Goal: Transaction & Acquisition: Purchase product/service

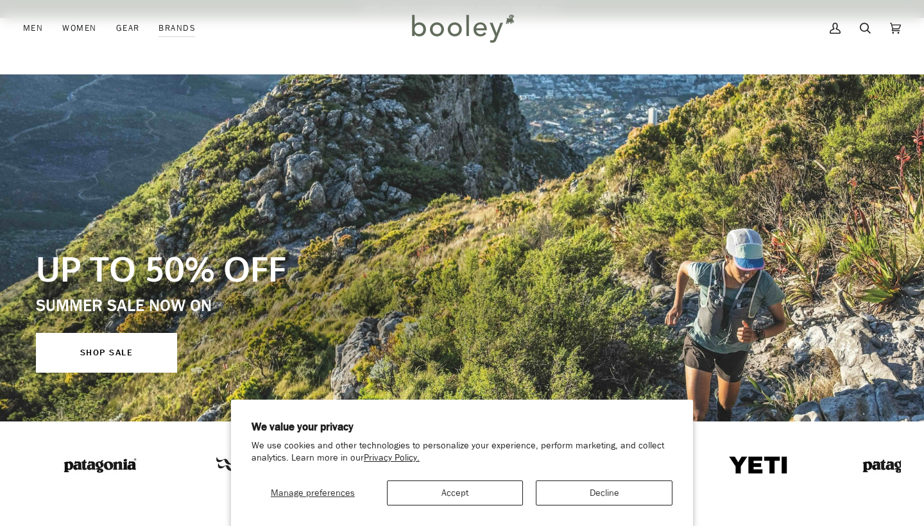
click at [554, 486] on button "Decline" at bounding box center [604, 492] width 137 height 25
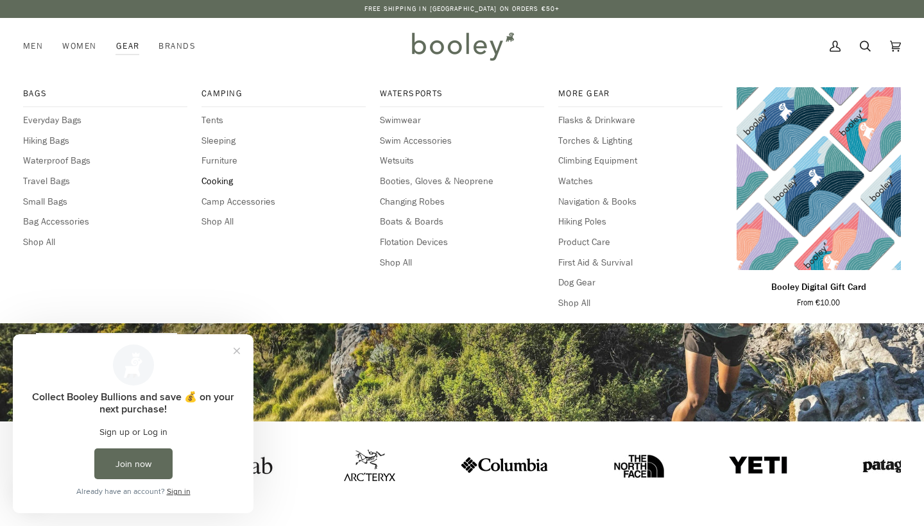
click at [212, 176] on span "Cooking" at bounding box center [283, 181] width 164 height 14
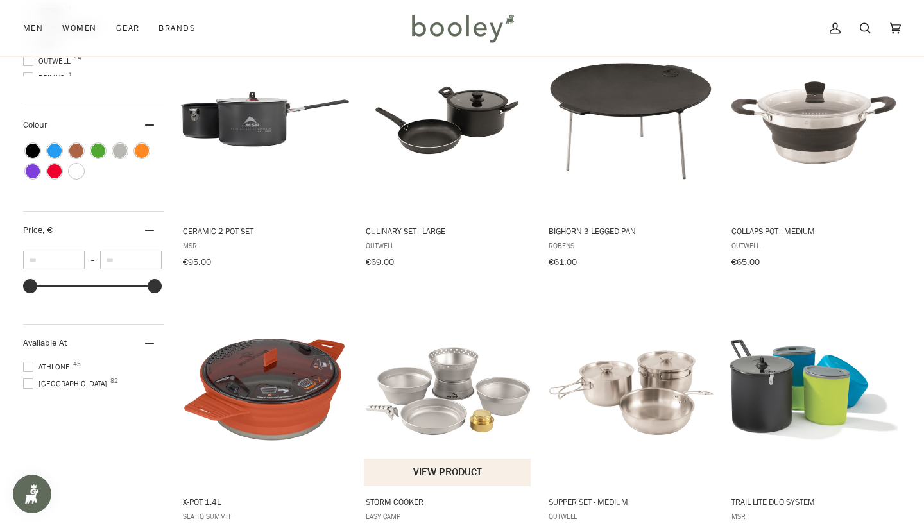
scroll to position [456, 0]
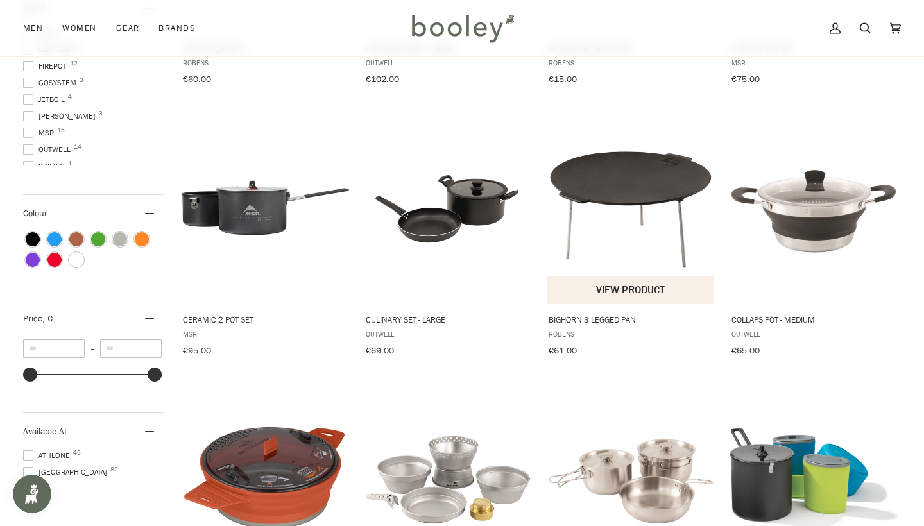
click at [613, 292] on button "View product" at bounding box center [630, 290] width 167 height 28
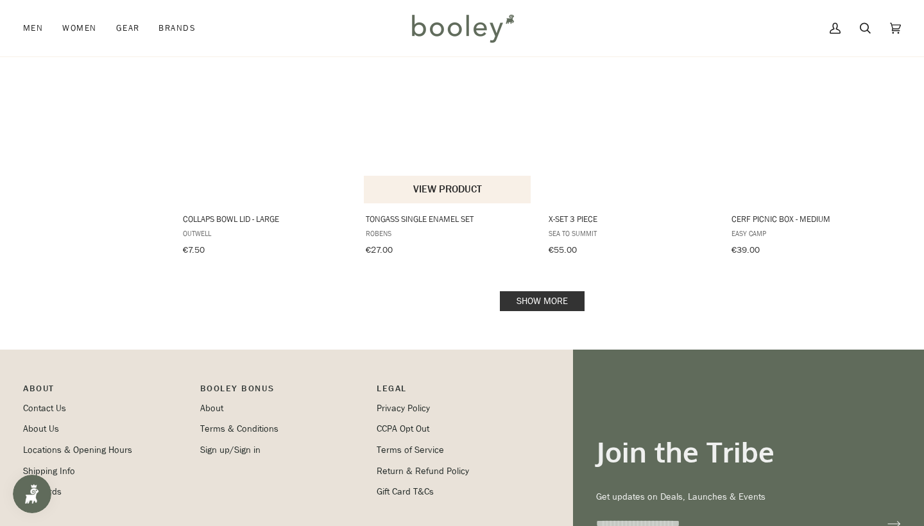
scroll to position [1367, 0]
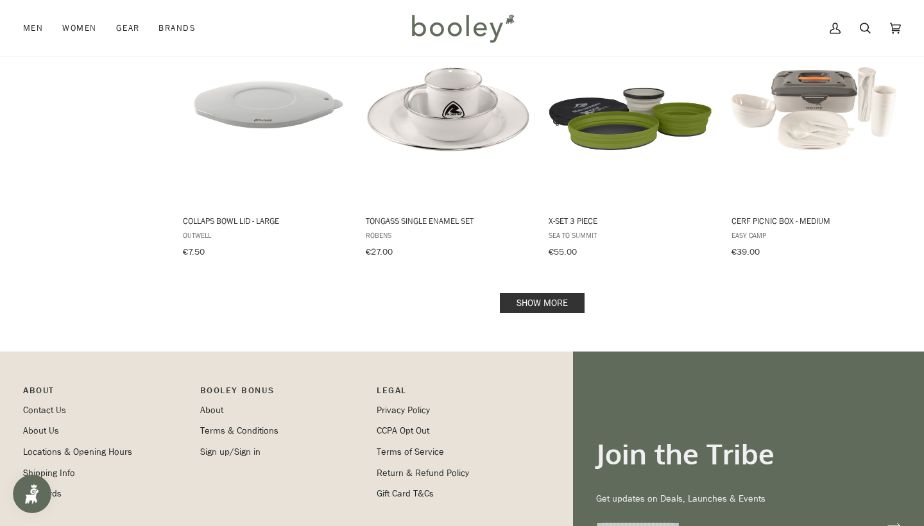
click at [528, 298] on link "Show more" at bounding box center [542, 303] width 85 height 20
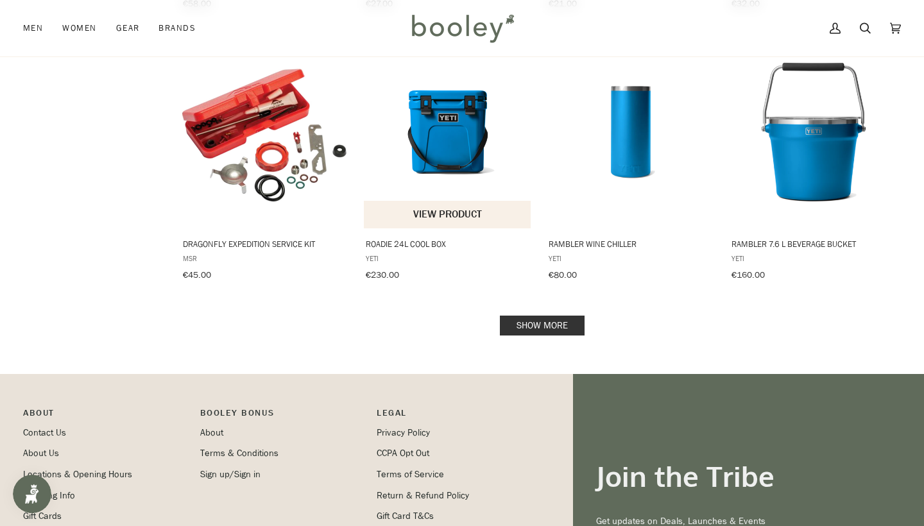
scroll to position [2713, 0]
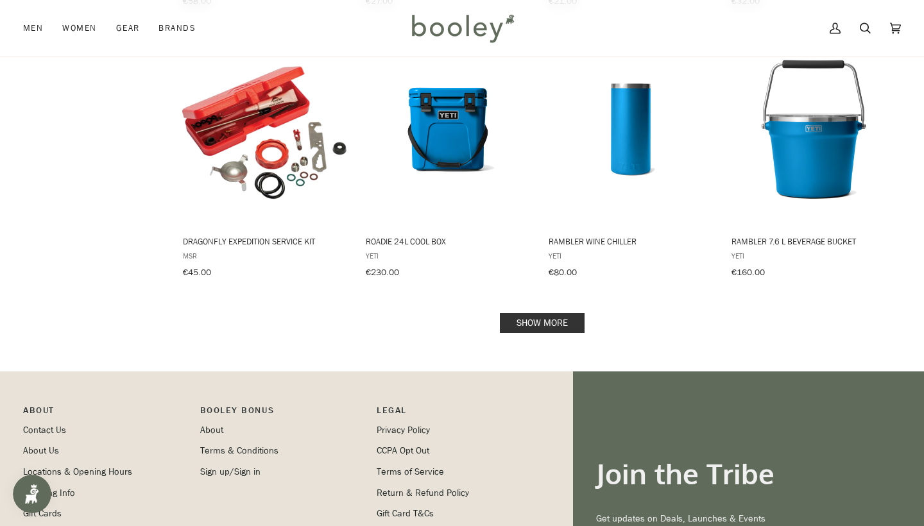
click at [554, 313] on link "Show more" at bounding box center [542, 323] width 85 height 20
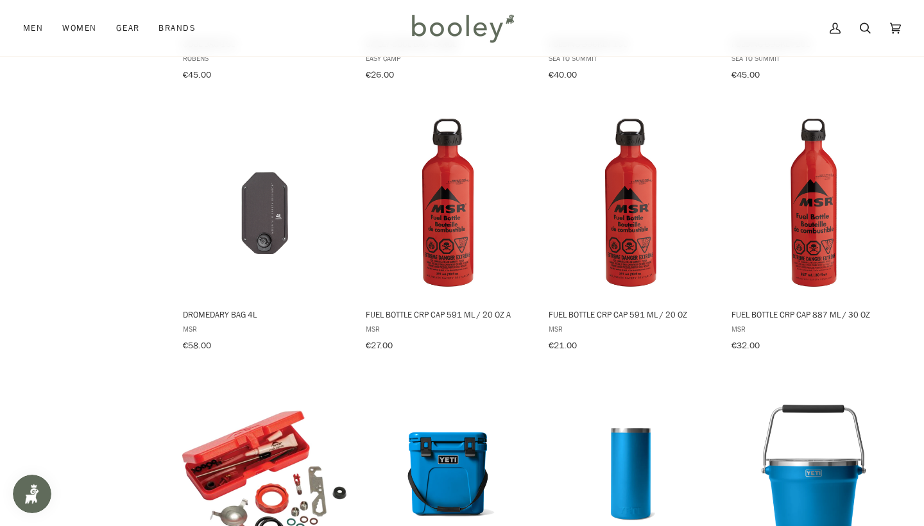
scroll to position [1615, 0]
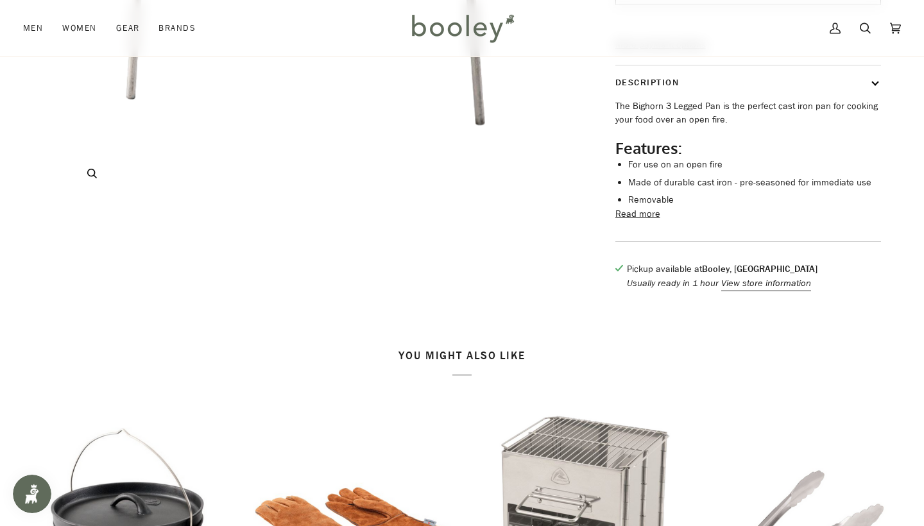
scroll to position [371, 0]
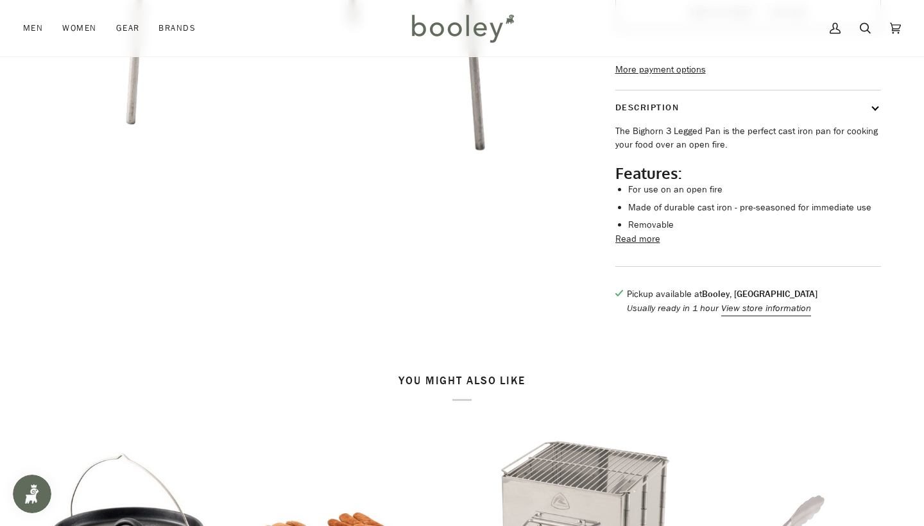
click at [639, 246] on button "Read more" at bounding box center [637, 239] width 45 height 14
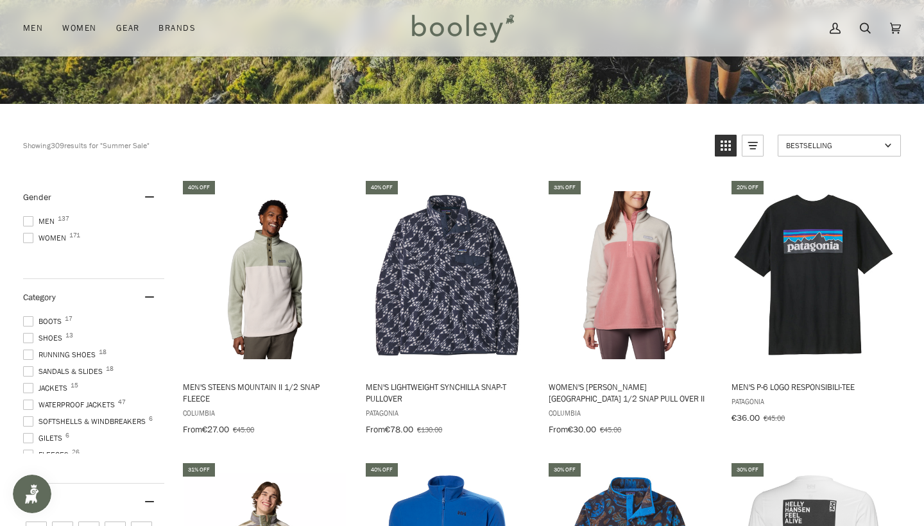
scroll to position [323, 0]
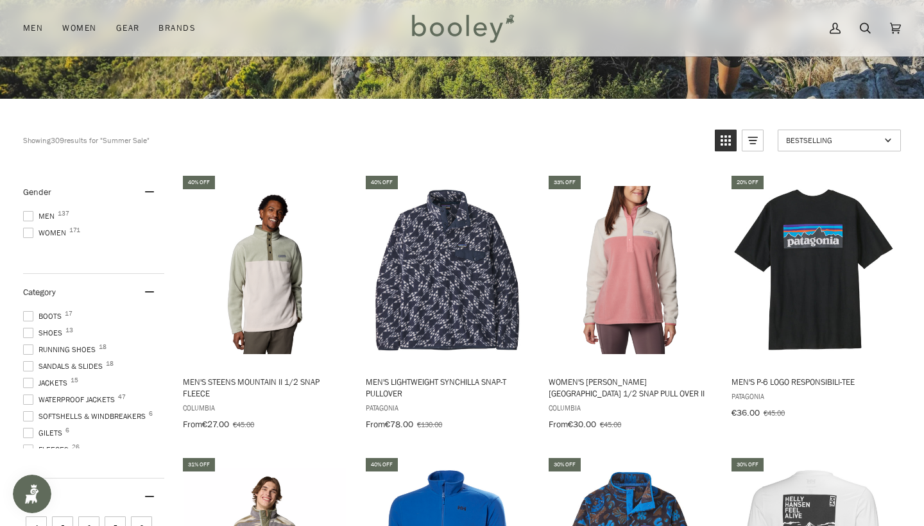
click at [30, 234] on span at bounding box center [28, 233] width 10 height 10
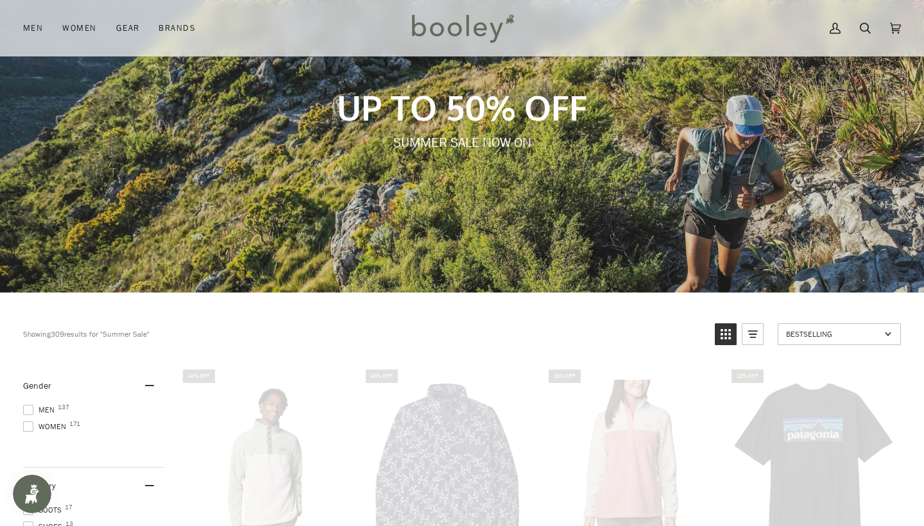
scroll to position [0, 0]
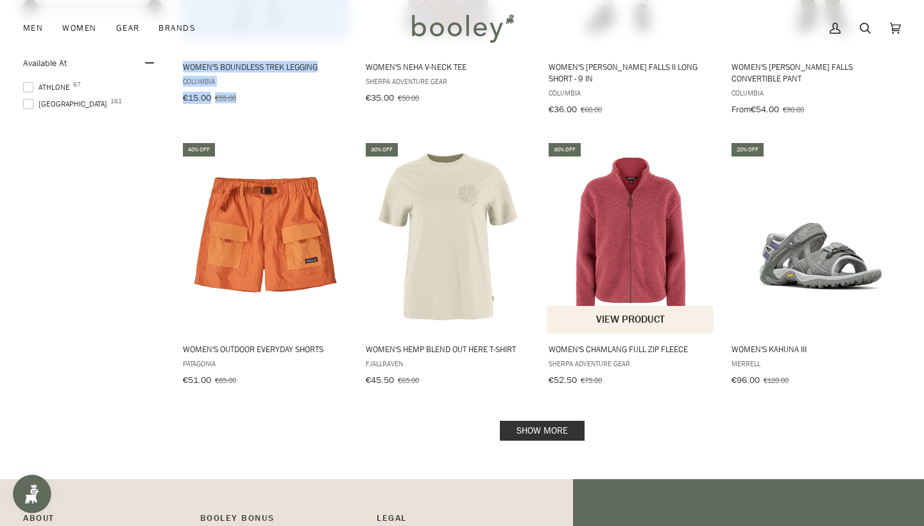
scroll to position [1495, 0]
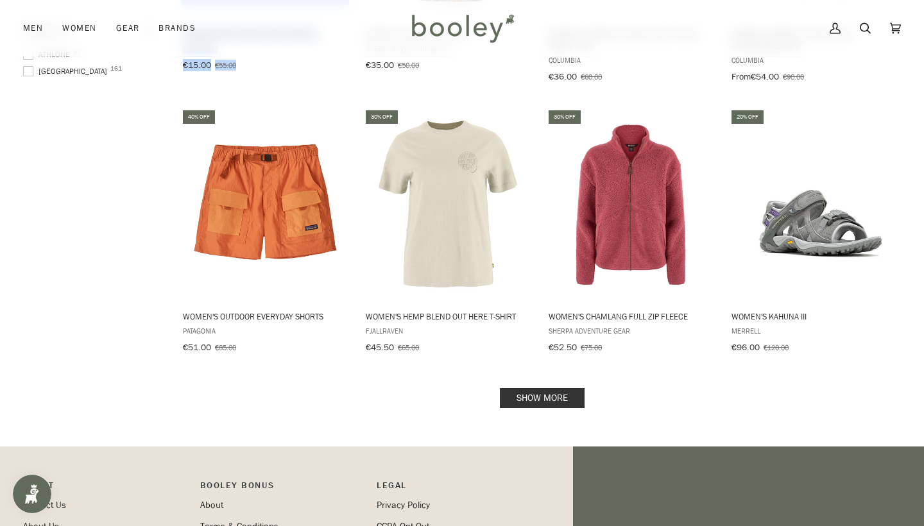
click at [557, 388] on link "Show more" at bounding box center [542, 398] width 85 height 20
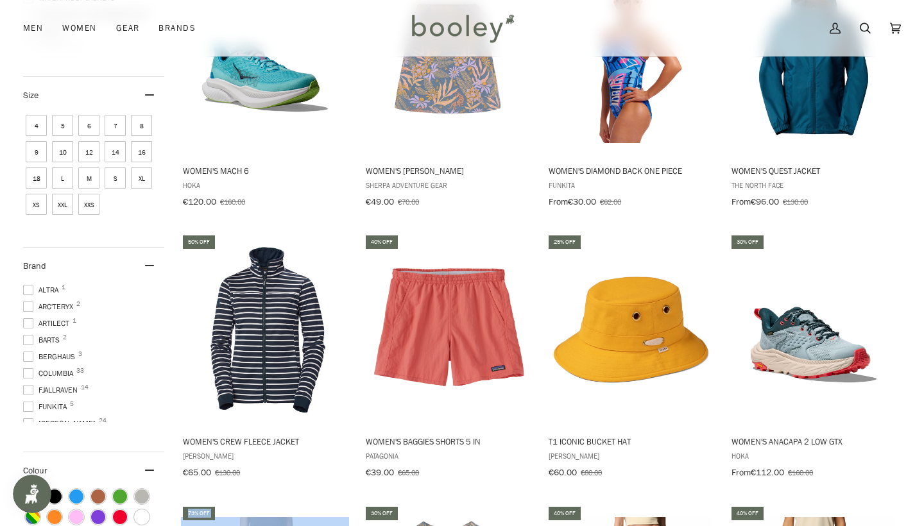
scroll to position [863, 0]
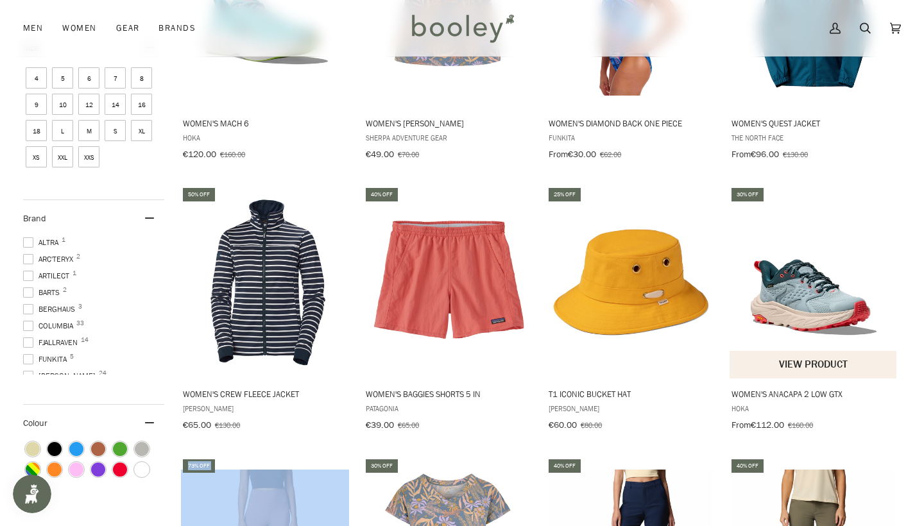
click at [765, 368] on button "View product" at bounding box center [812, 365] width 167 height 28
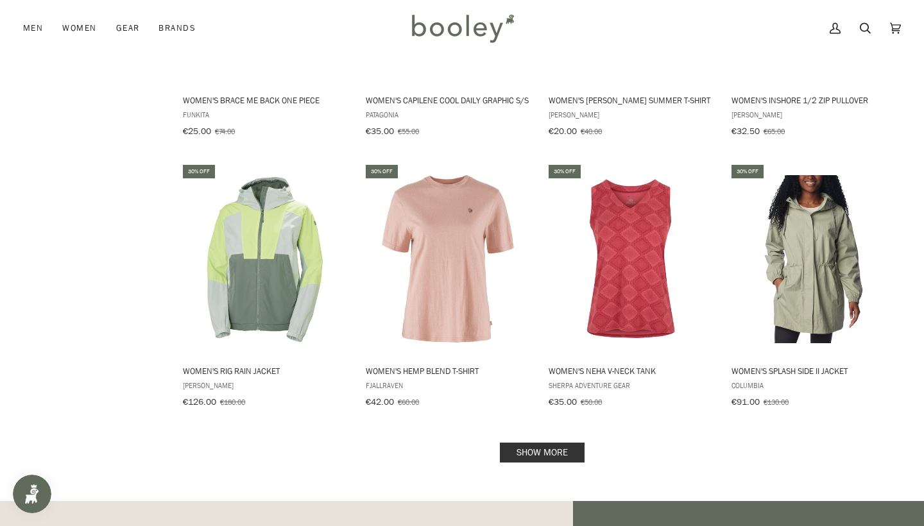
scroll to position [2820, 0]
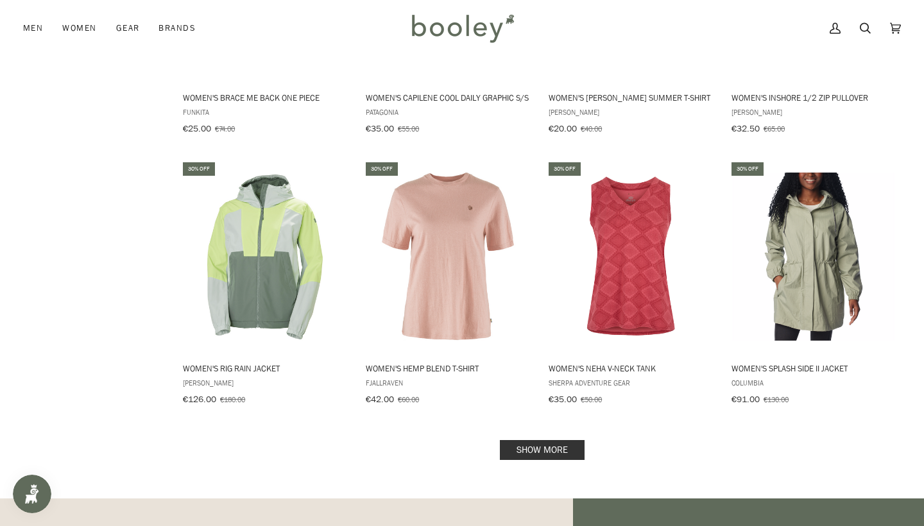
click at [561, 440] on link "Show more" at bounding box center [542, 450] width 85 height 20
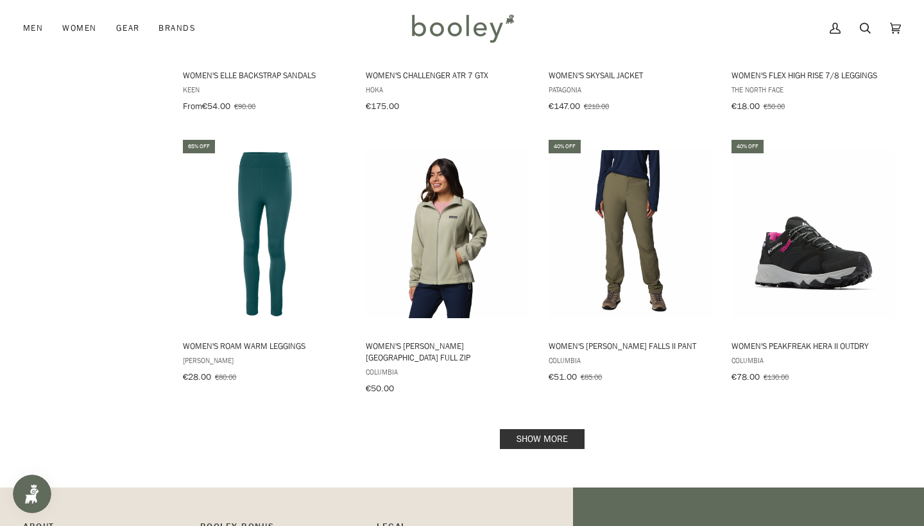
scroll to position [4205, 0]
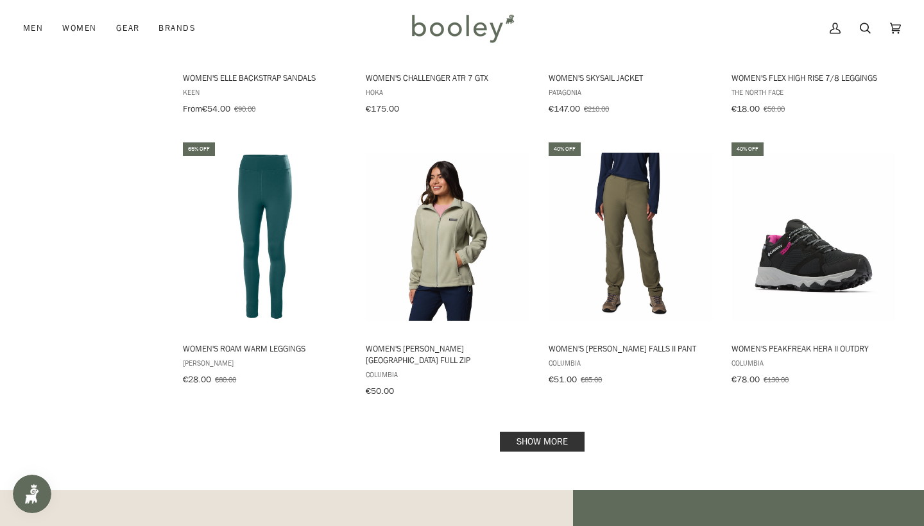
click at [536, 432] on link "Show more" at bounding box center [542, 442] width 85 height 20
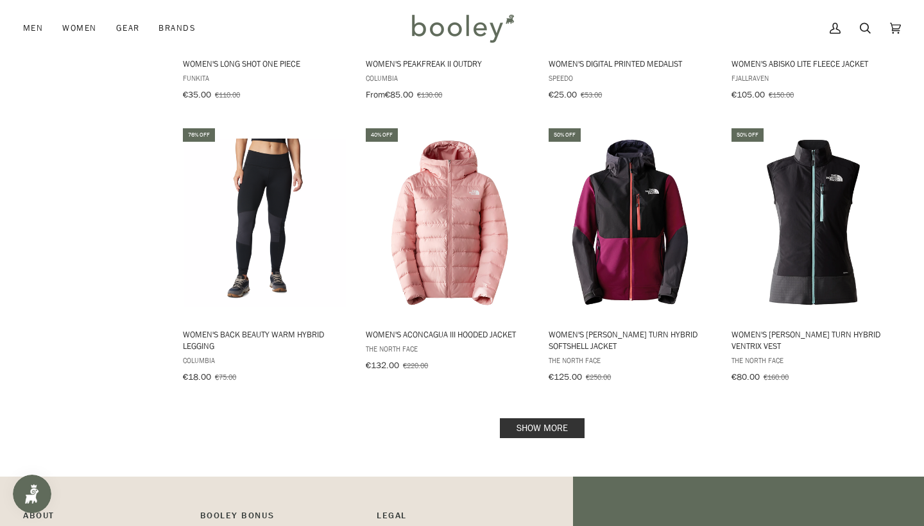
scroll to position [5611, 0]
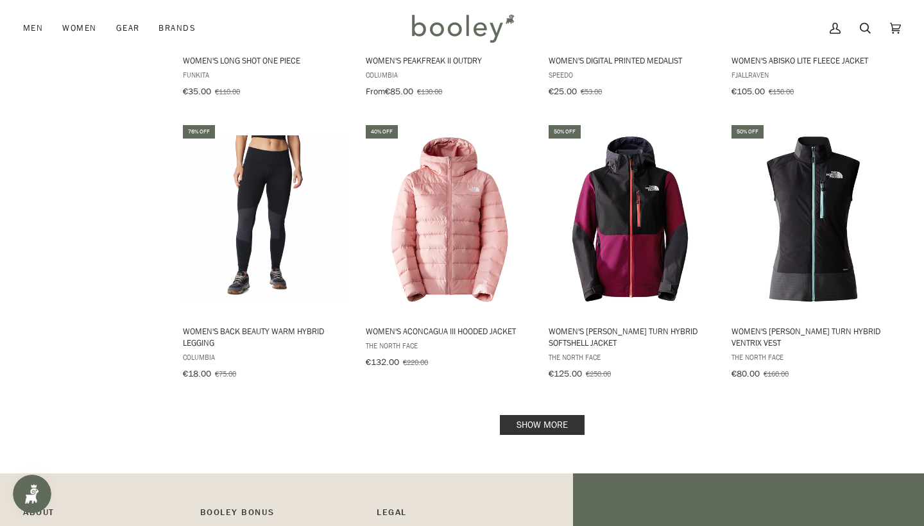
click at [545, 415] on link "Show more" at bounding box center [542, 425] width 85 height 20
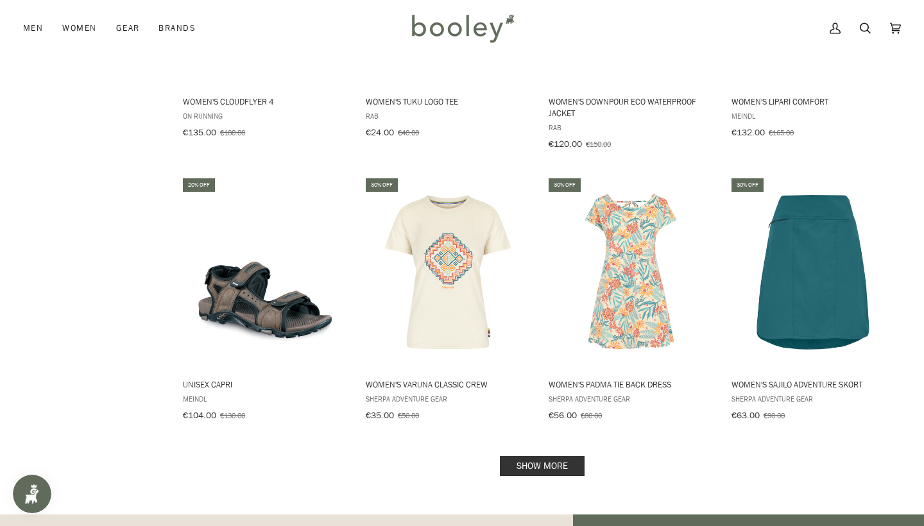
scroll to position [6971, 0]
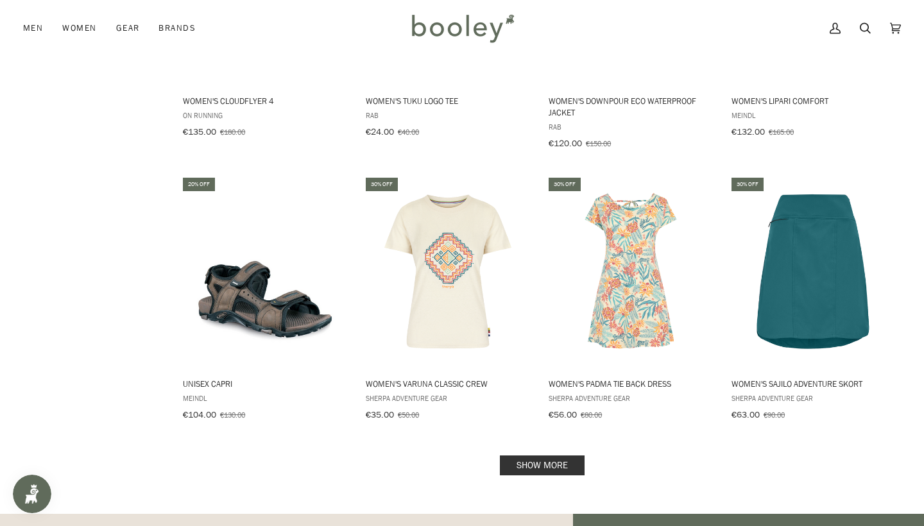
click at [540, 455] on link "Show more" at bounding box center [542, 465] width 85 height 20
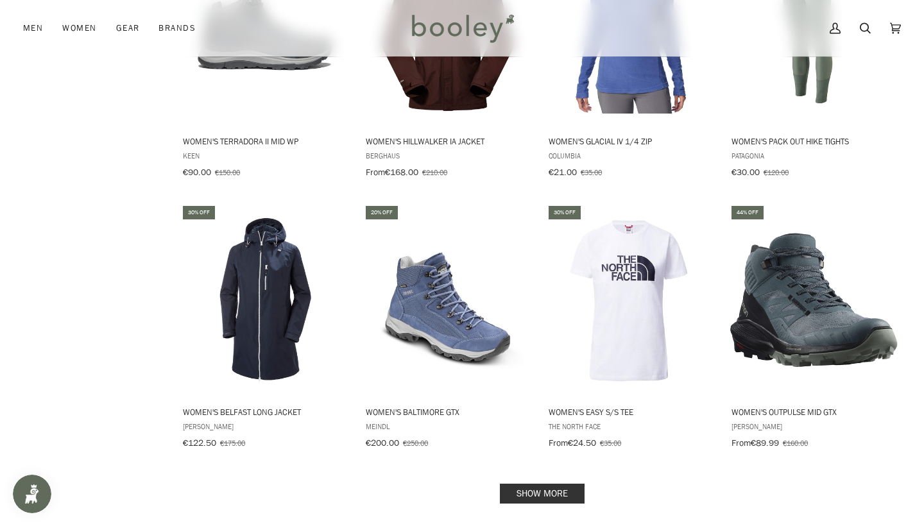
scroll to position [8335, 0]
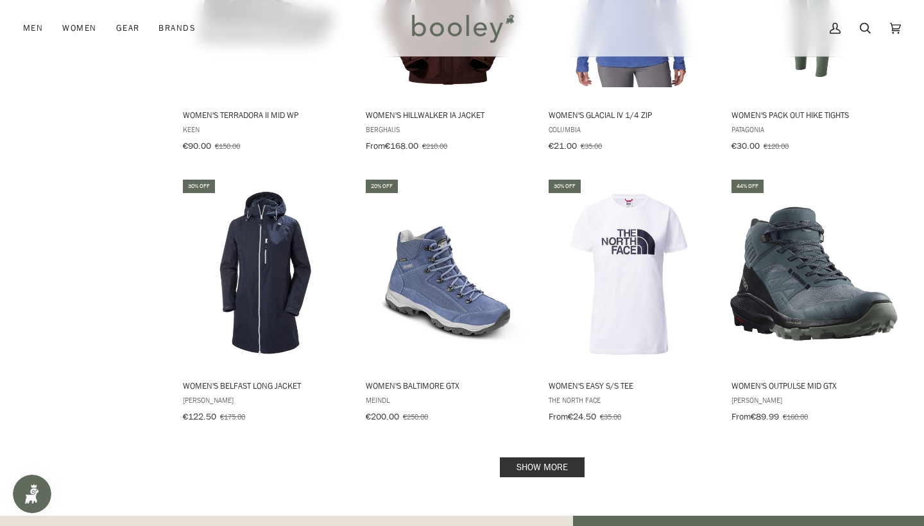
click at [535, 457] on link "Show more" at bounding box center [542, 467] width 85 height 20
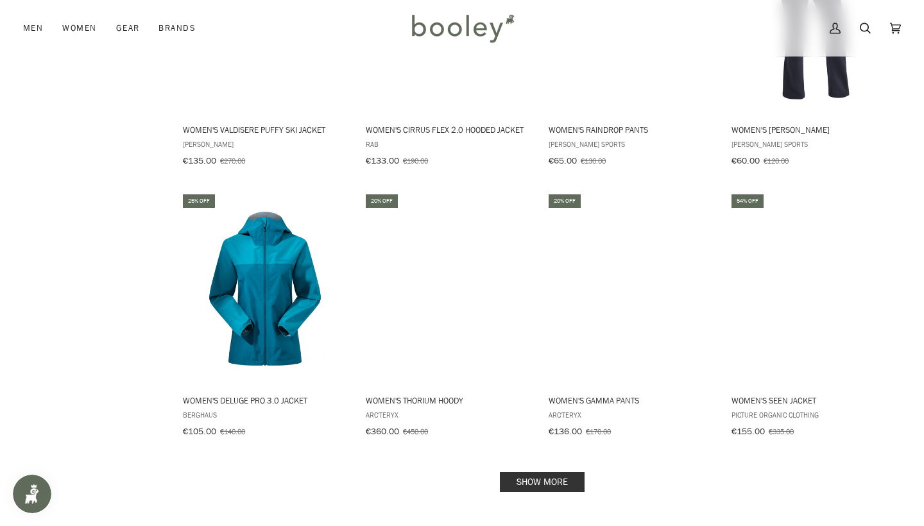
scroll to position [9699, 0]
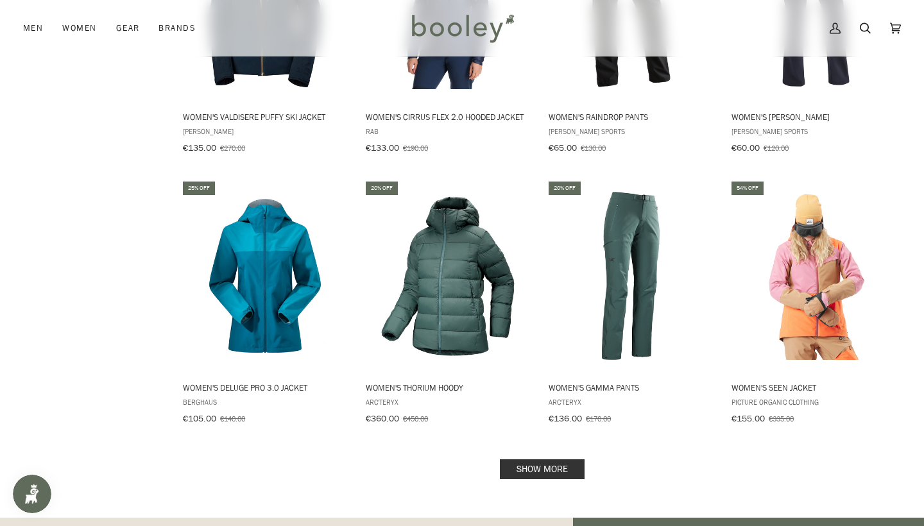
click at [539, 459] on link "Show more" at bounding box center [542, 469] width 85 height 20
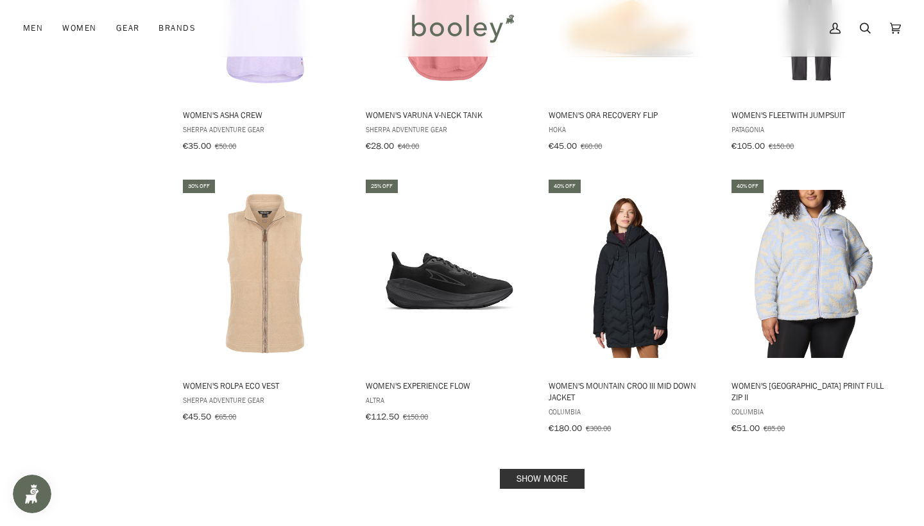
scroll to position [11075, 0]
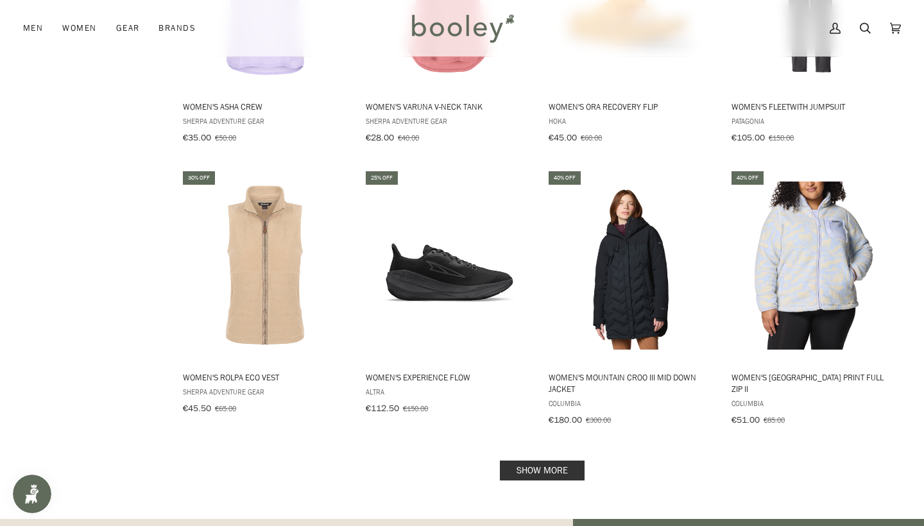
click at [548, 461] on link "Show more" at bounding box center [542, 471] width 85 height 20
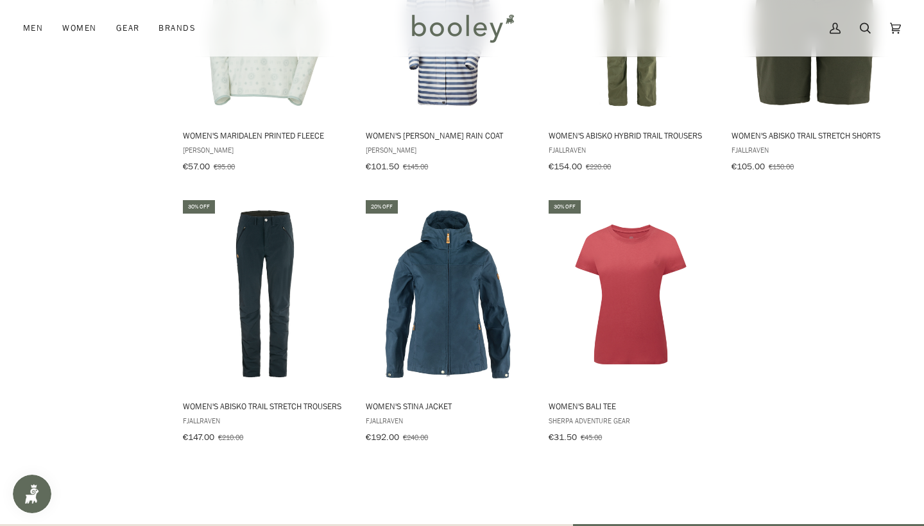
scroll to position [11870, 0]
click at [620, 210] on img "Women's Bali Tee" at bounding box center [631, 294] width 168 height 168
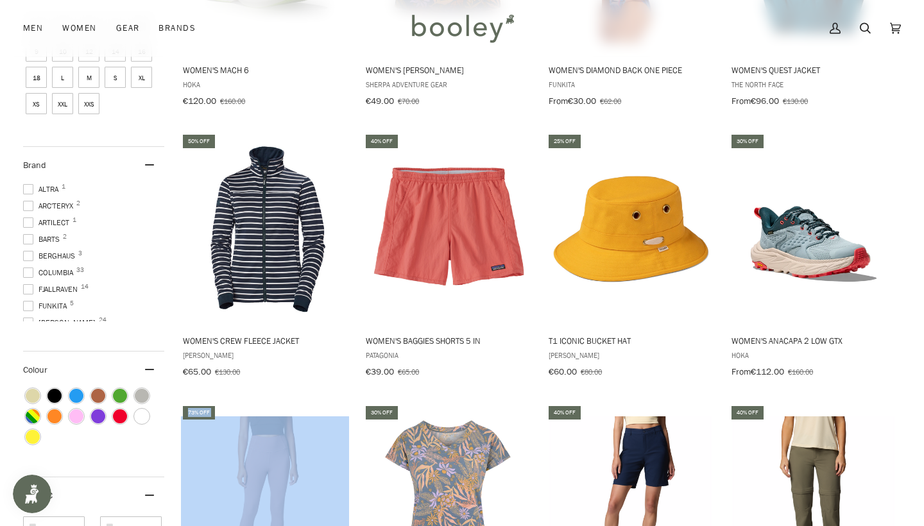
scroll to position [928, 0]
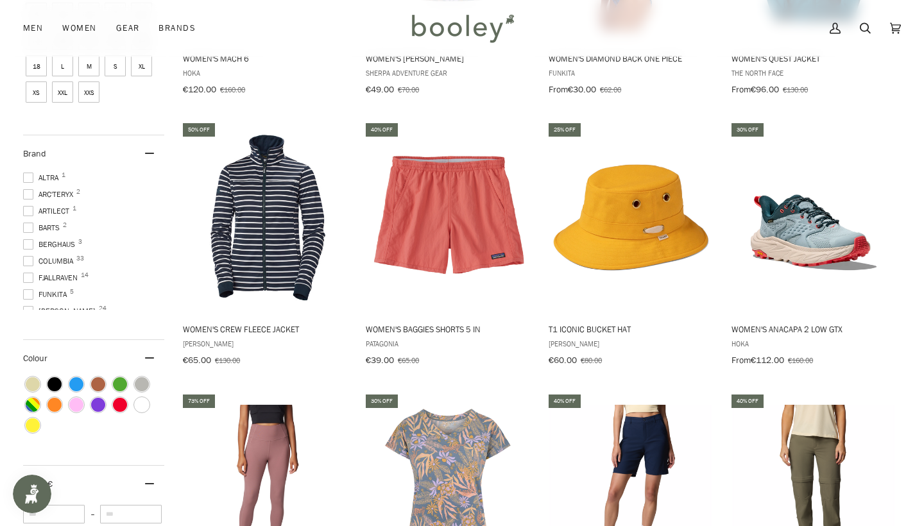
click at [27, 206] on span at bounding box center [28, 211] width 10 height 10
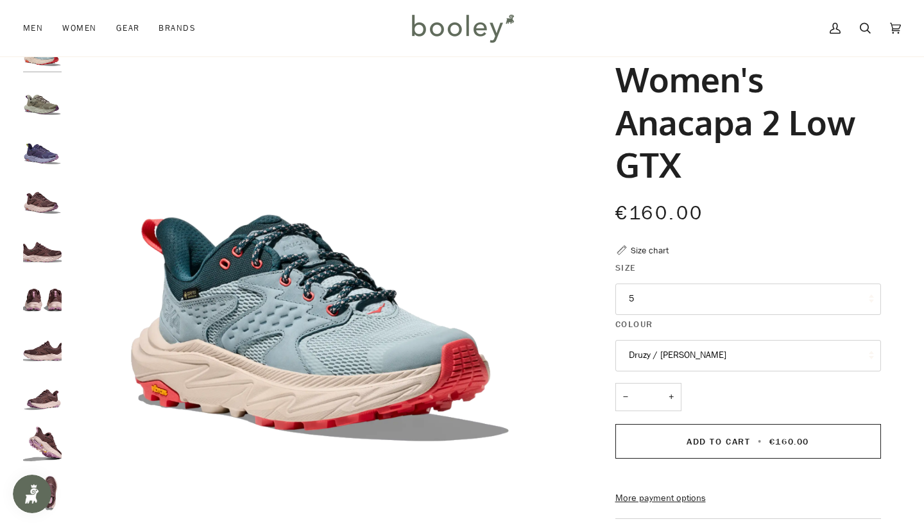
scroll to position [61, 0]
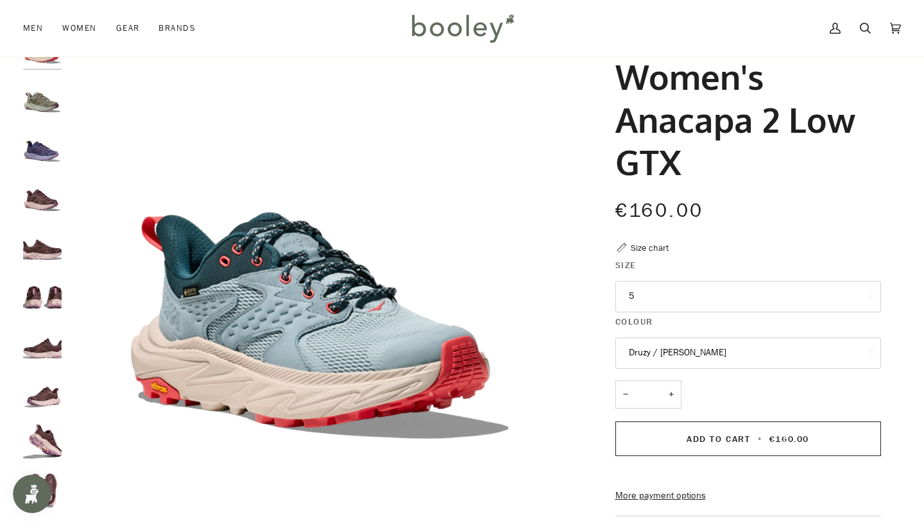
click at [645, 289] on button "5" at bounding box center [748, 296] width 266 height 31
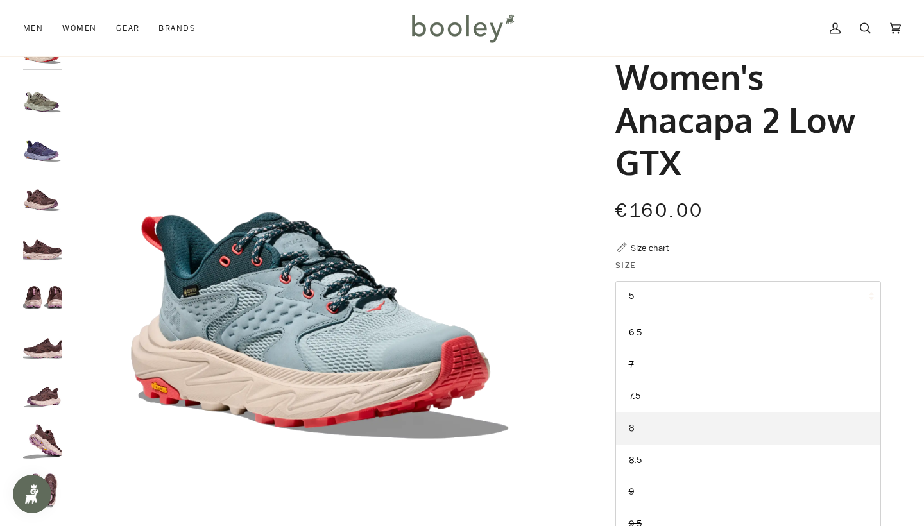
scroll to position [153, 0]
click at [630, 429] on span "8" at bounding box center [631, 429] width 5 height 12
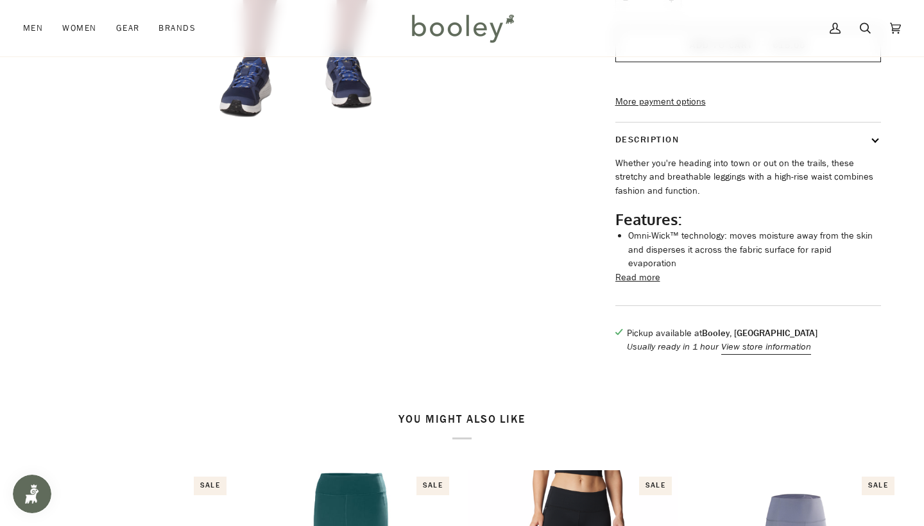
scroll to position [480, 0]
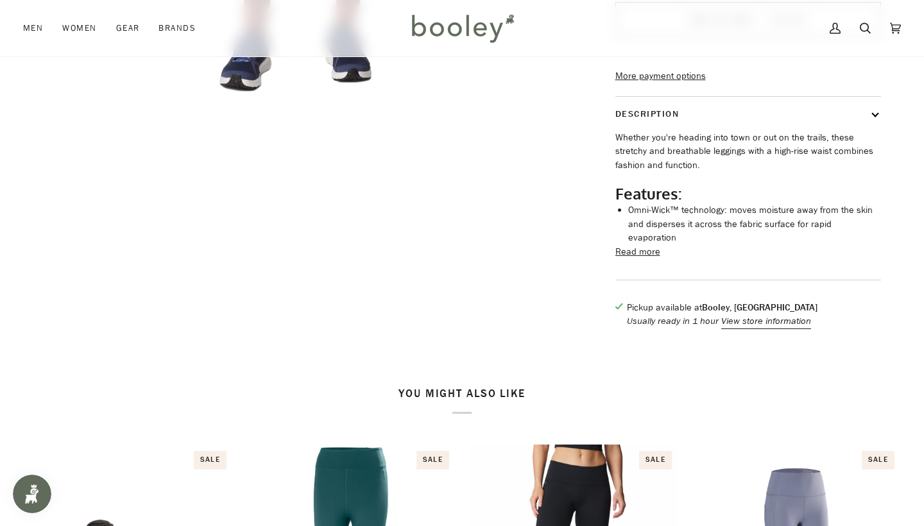
click at [636, 253] on button "Read more" at bounding box center [637, 252] width 45 height 14
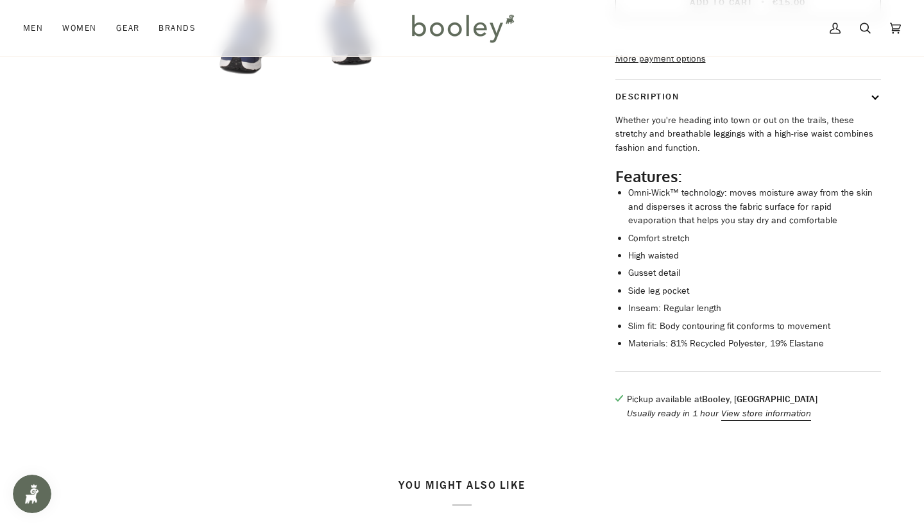
scroll to position [500, 0]
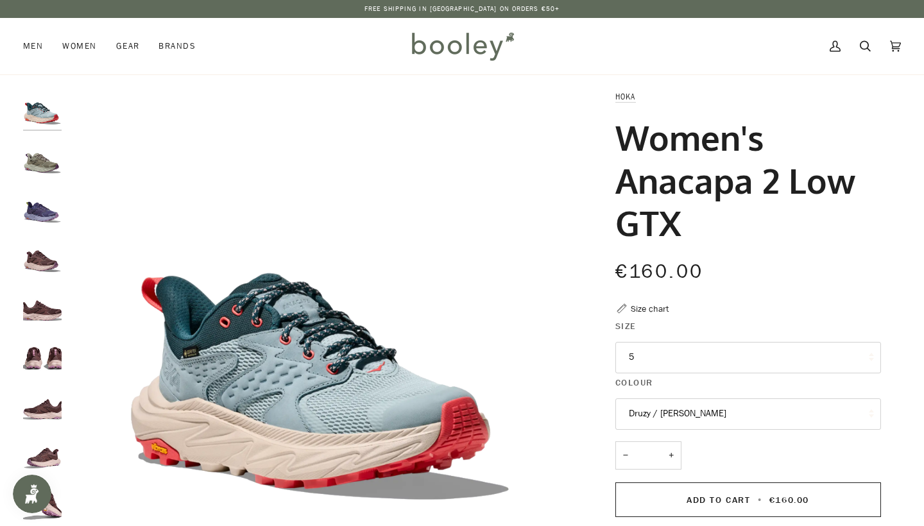
click at [649, 412] on button "Druzy / Dawn Light" at bounding box center [748, 413] width 266 height 31
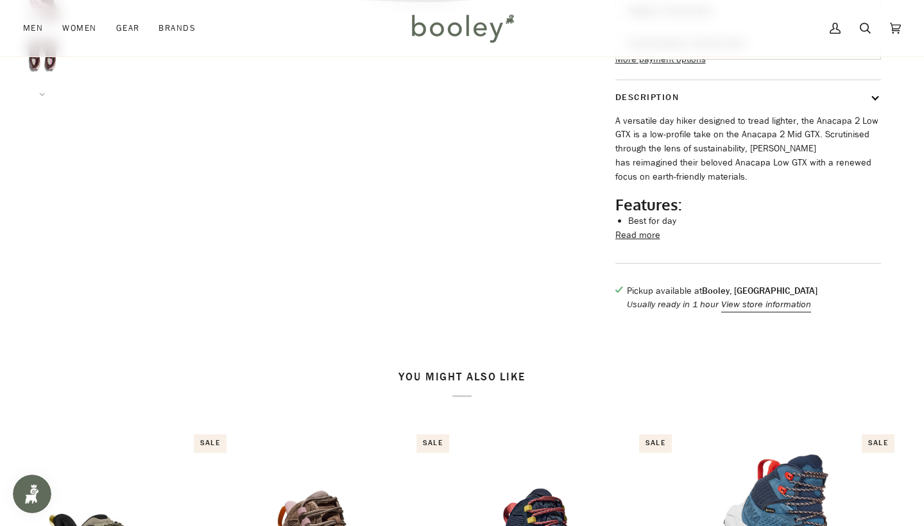
scroll to position [498, 0]
click at [636, 241] on button "Read more" at bounding box center [637, 234] width 45 height 14
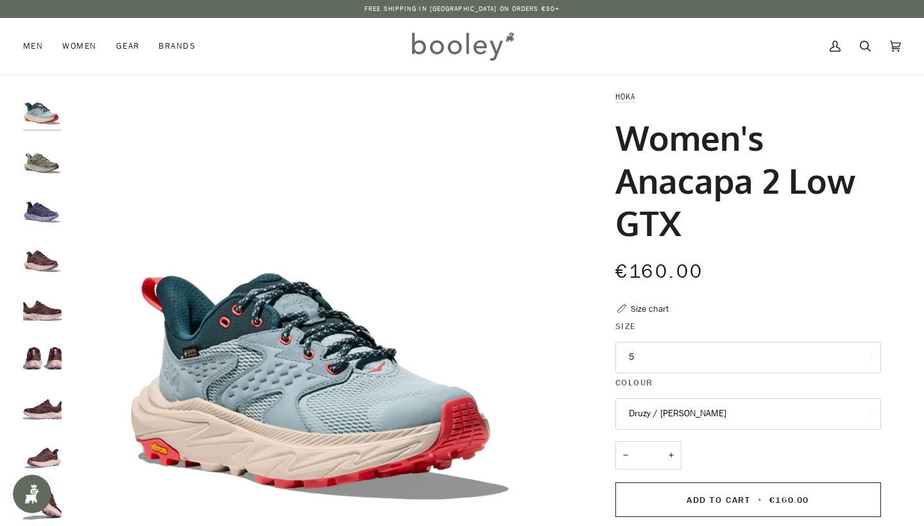
scroll to position [0, 0]
